Goal: Find specific page/section: Find specific page/section

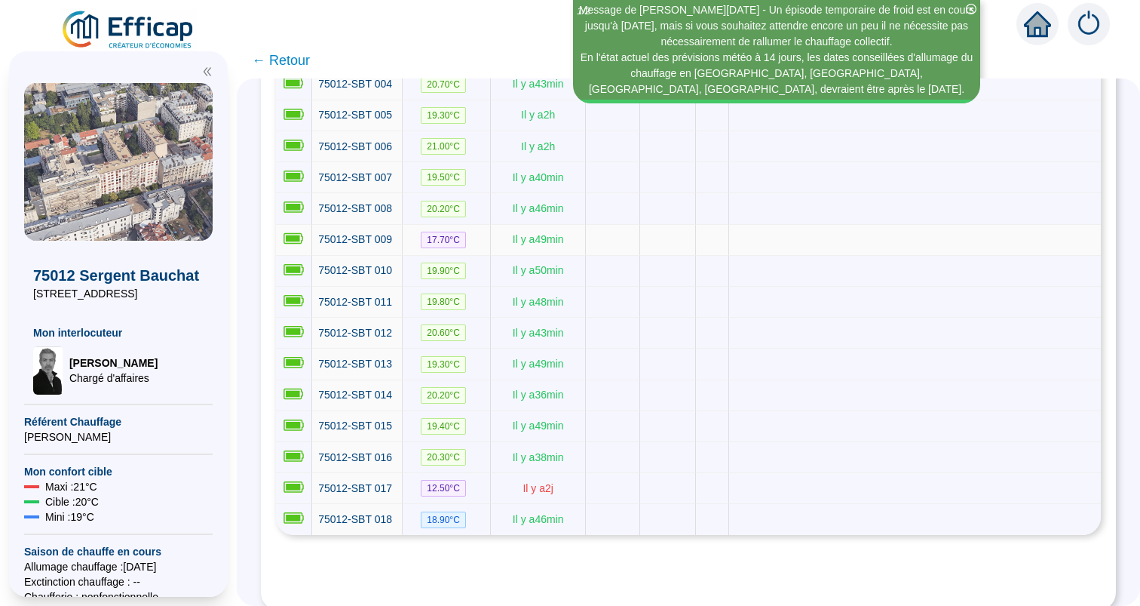
scroll to position [360, 0]
click at [374, 483] on span "75012-SBT 017" at bounding box center [355, 489] width 74 height 12
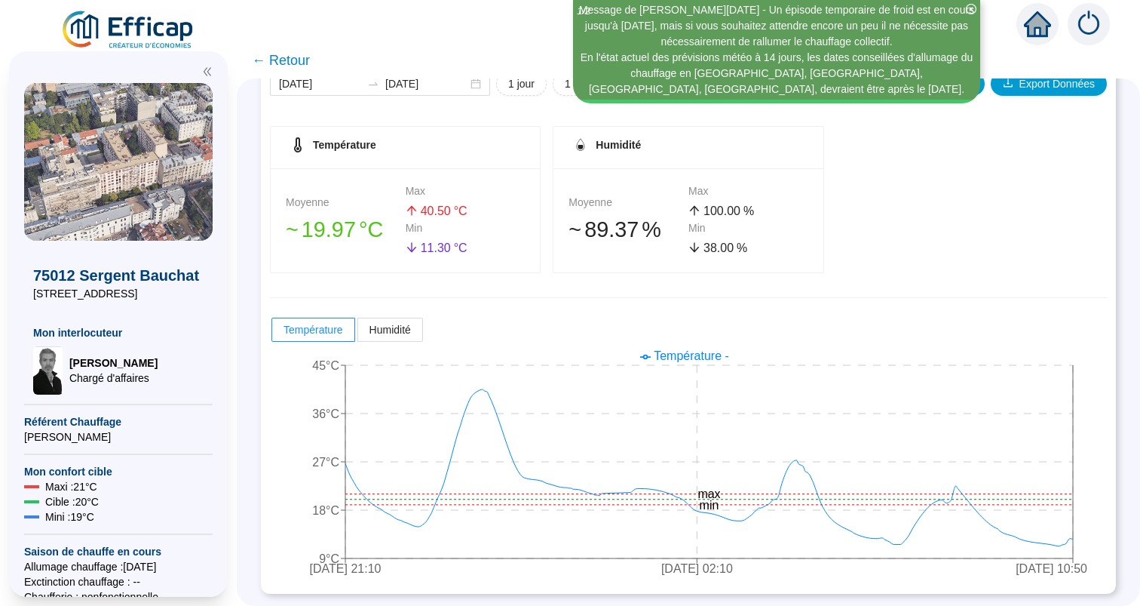
scroll to position [200, 0]
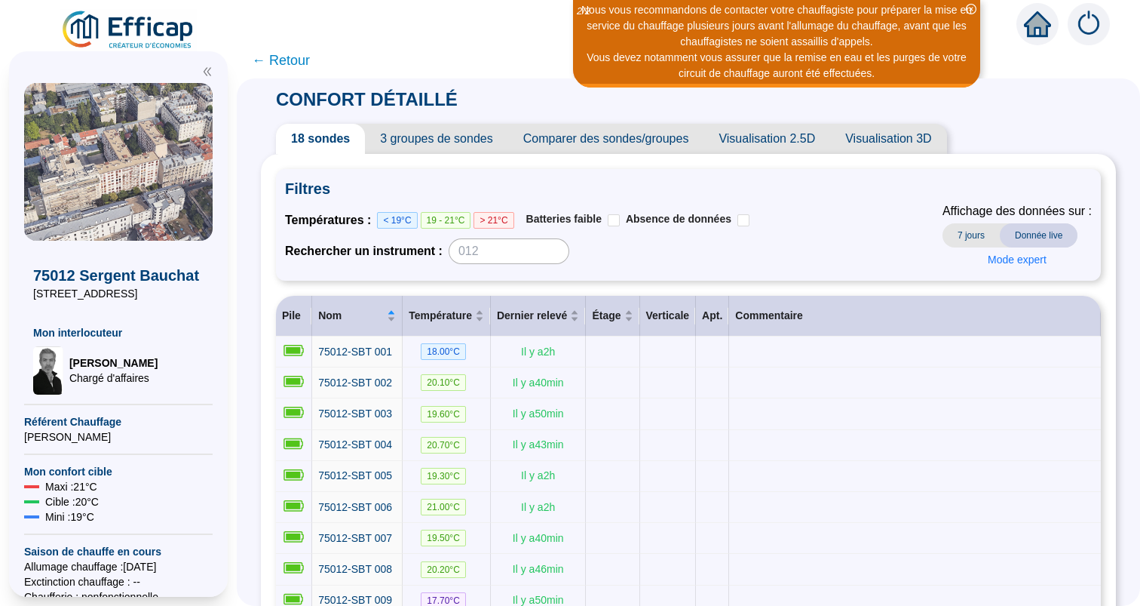
click at [972, 13] on icon "close-circle" at bounding box center [971, 9] width 11 height 11
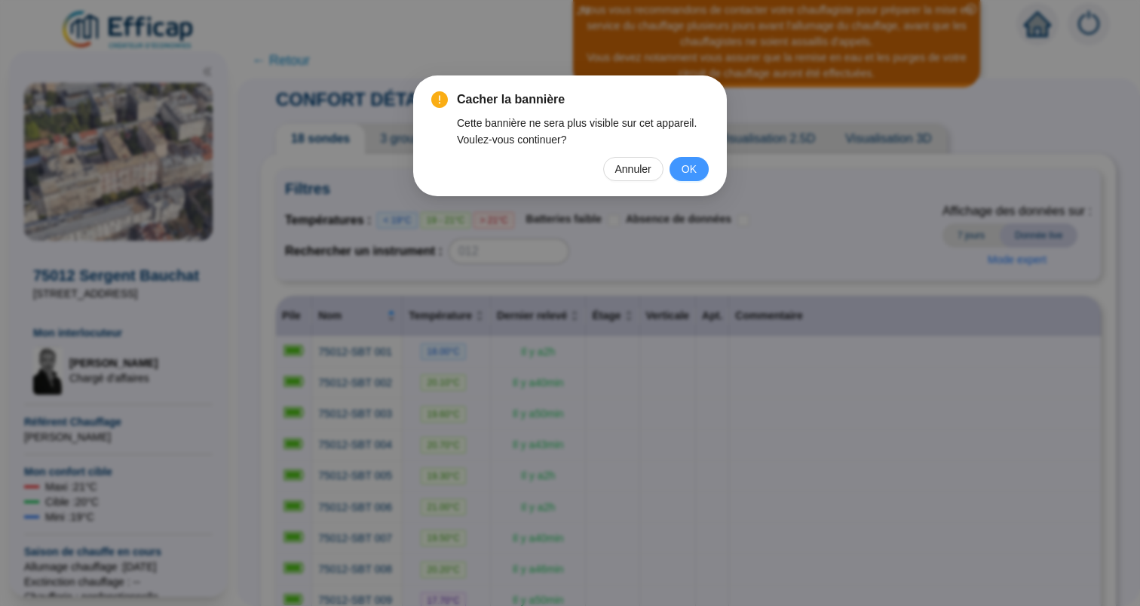
click at [694, 164] on span "OK" at bounding box center [689, 169] width 15 height 17
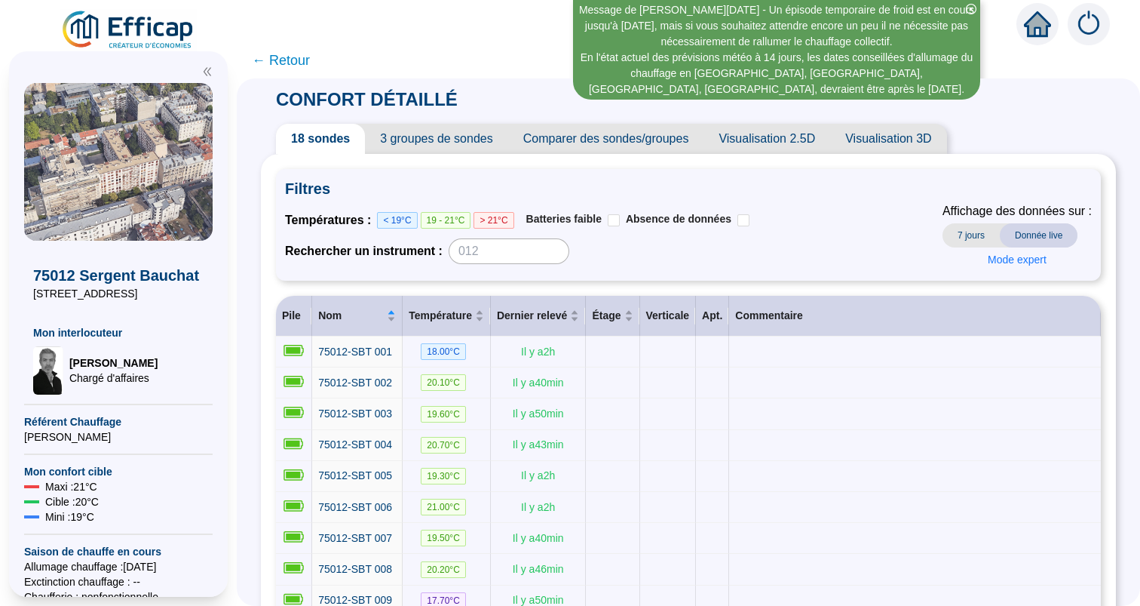
click at [458, 143] on span "3 groupes de sondes" at bounding box center [436, 139] width 143 height 30
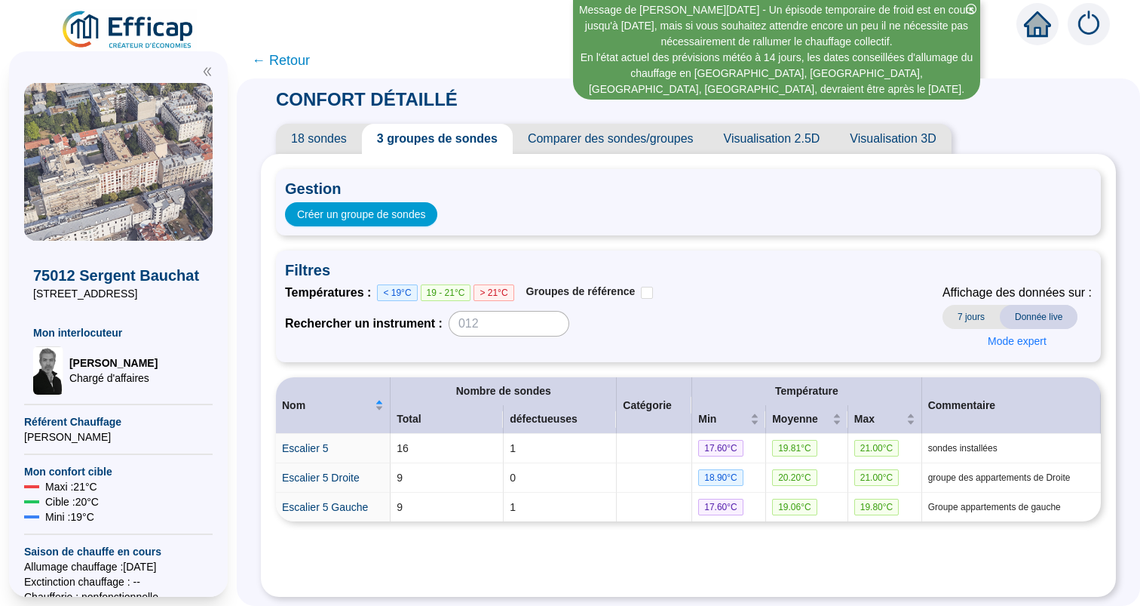
scroll to position [2, 0]
click at [334, 147] on span "18 sondes" at bounding box center [319, 139] width 86 height 30
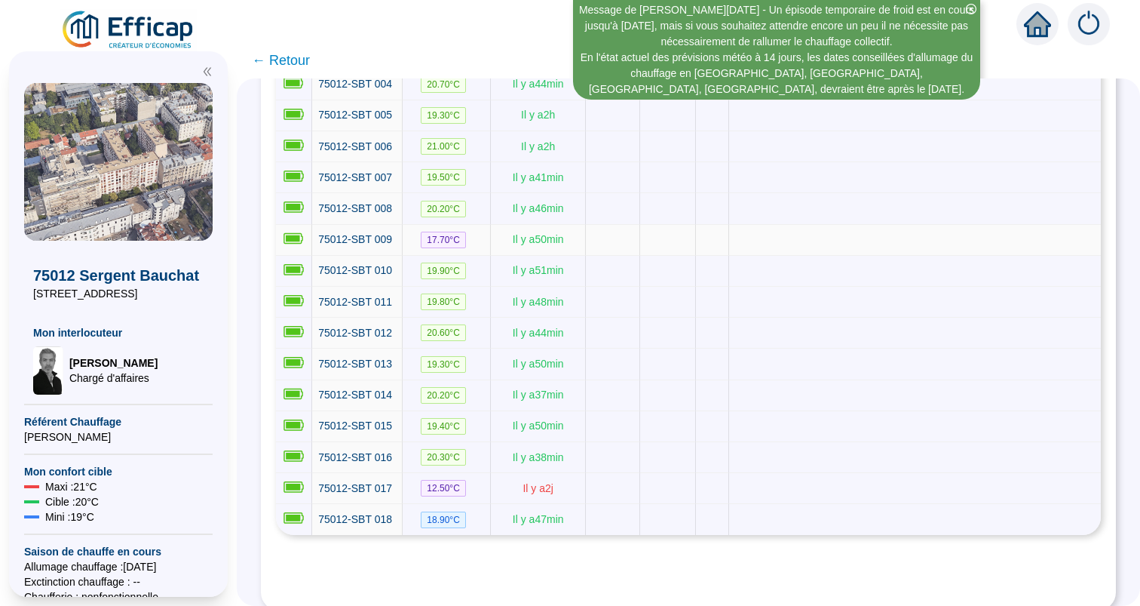
scroll to position [360, 0]
click at [971, 10] on icon "close-circle" at bounding box center [971, 9] width 11 height 11
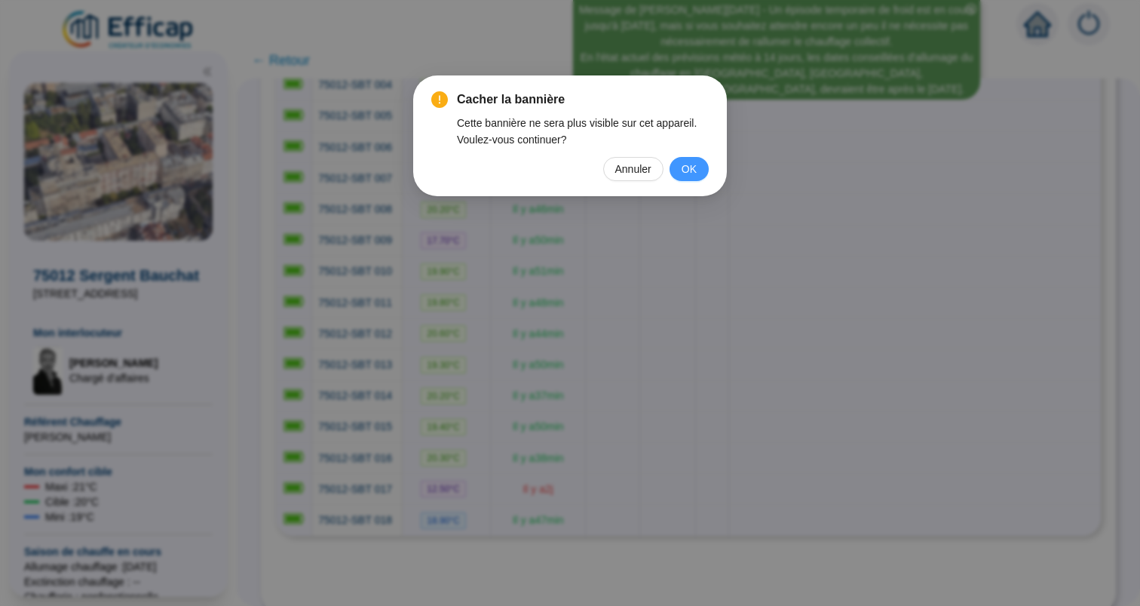
click at [688, 171] on span "OK" at bounding box center [689, 169] width 15 height 17
